Goal: Task Accomplishment & Management: Use online tool/utility

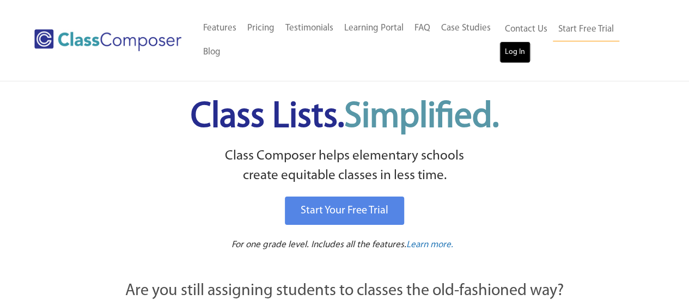
click at [509, 58] on link "Log In" at bounding box center [514, 52] width 31 height 22
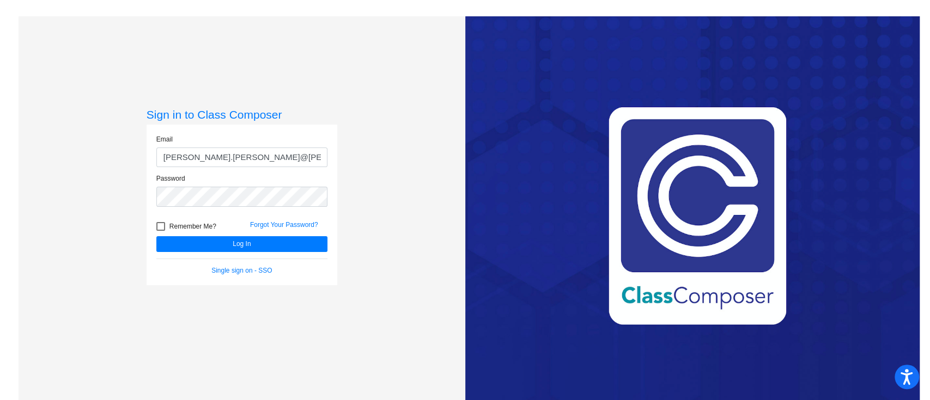
type input "[PERSON_NAME][EMAIL_ADDRESS][PERSON_NAME][PERSON_NAME][DOMAIN_NAME]"
click at [420, 133] on div "Sign in to Class Composer Email [PERSON_NAME][EMAIL_ADDRESS][PERSON_NAME][PERSO…" at bounding box center [242, 216] width 446 height 400
click at [289, 244] on button "Log In" at bounding box center [241, 244] width 171 height 16
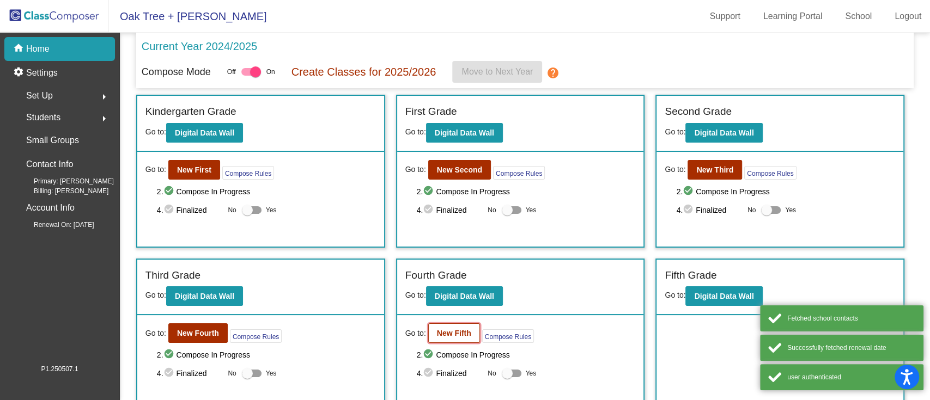
click at [437, 329] on b "New Fifth" at bounding box center [454, 333] width 34 height 9
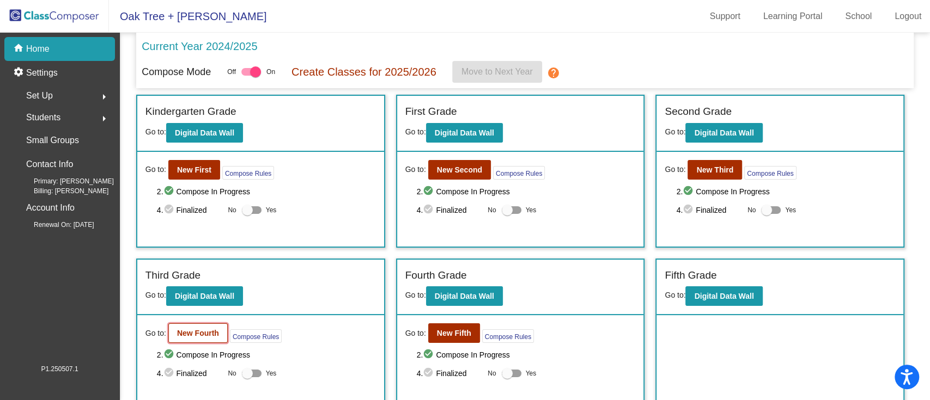
click at [209, 329] on b "New Fourth" at bounding box center [198, 333] width 42 height 9
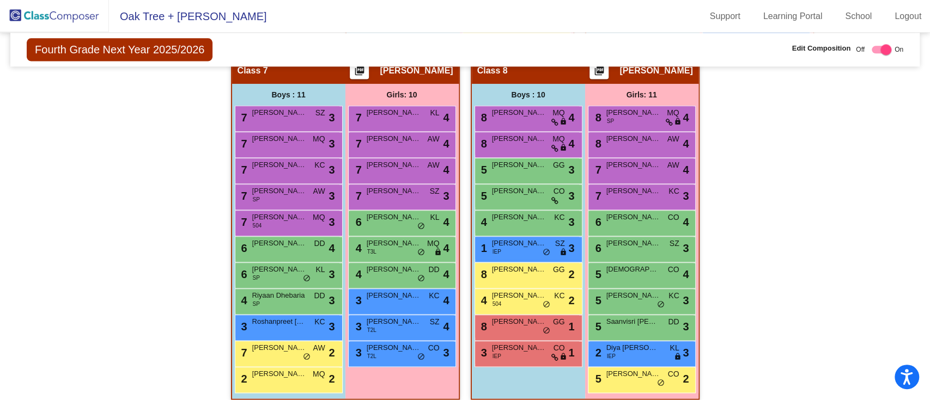
scroll to position [1022, 0]
